Goal: Task Accomplishment & Management: Complete application form

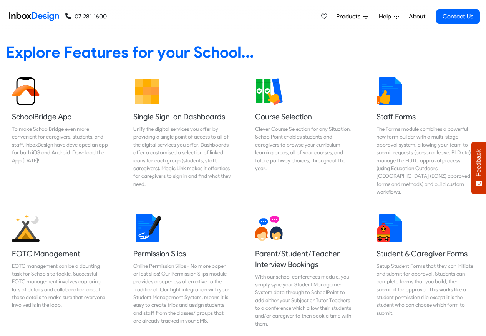
scroll to position [2148, 0]
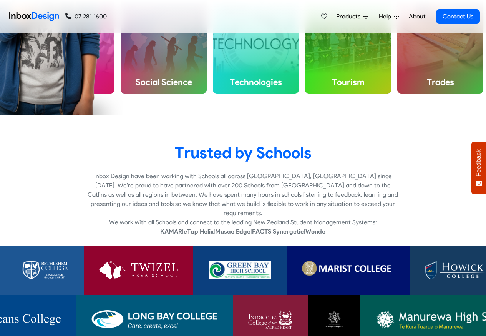
checkbox input "true"
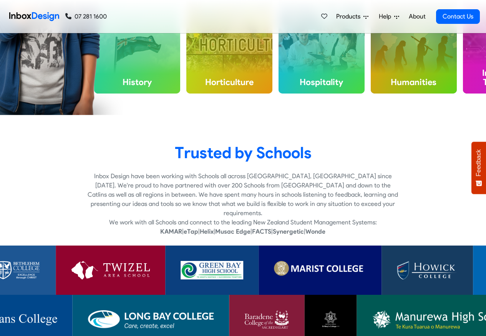
checkbox input "true"
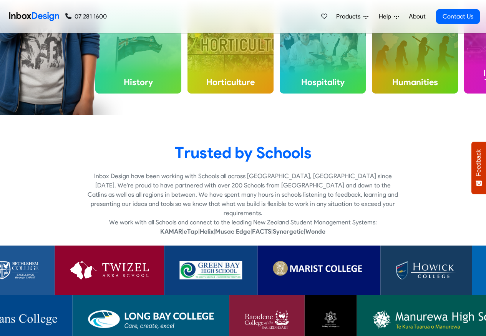
checkbox input "true"
